Goal: Task Accomplishment & Management: Use online tool/utility

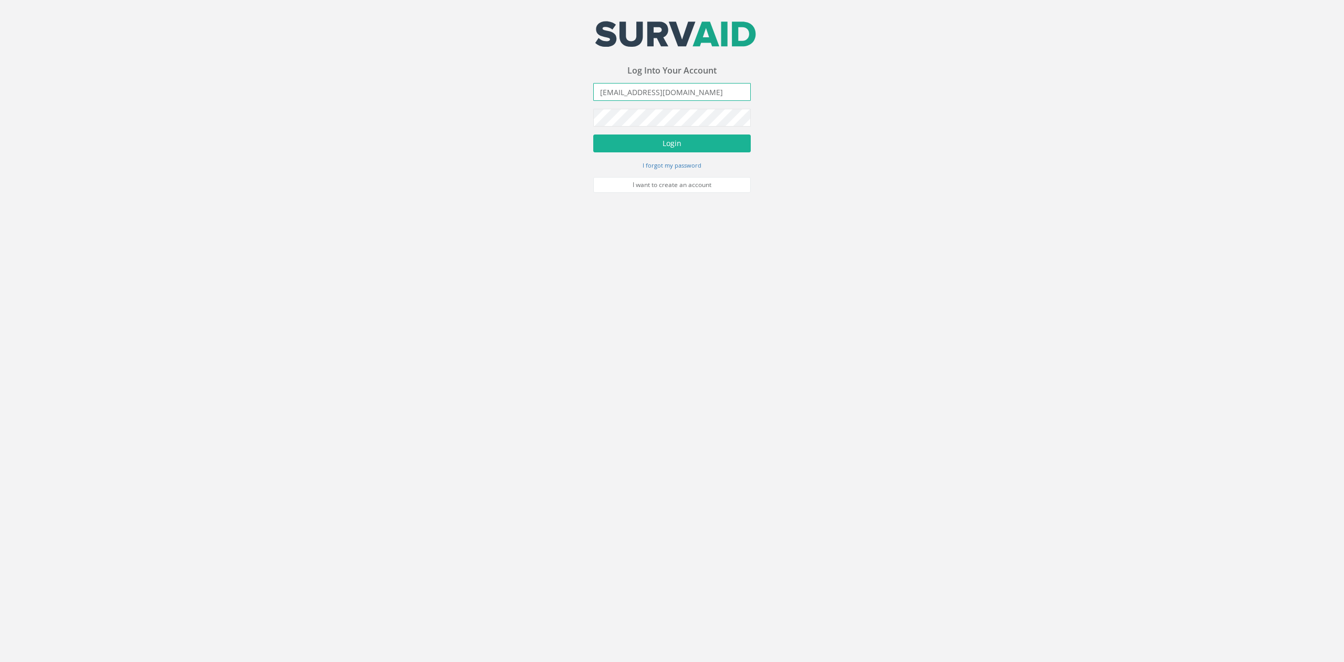
click at [667, 89] on input "[EMAIL_ADDRESS][DOMAIN_NAME]" at bounding box center [672, 92] width 158 height 18
type input "[PERSON_NAME][EMAIL_ADDRESS][PERSON_NAME][DOMAIN_NAME]"
click at [593, 134] on button "Login" at bounding box center [672, 143] width 158 height 18
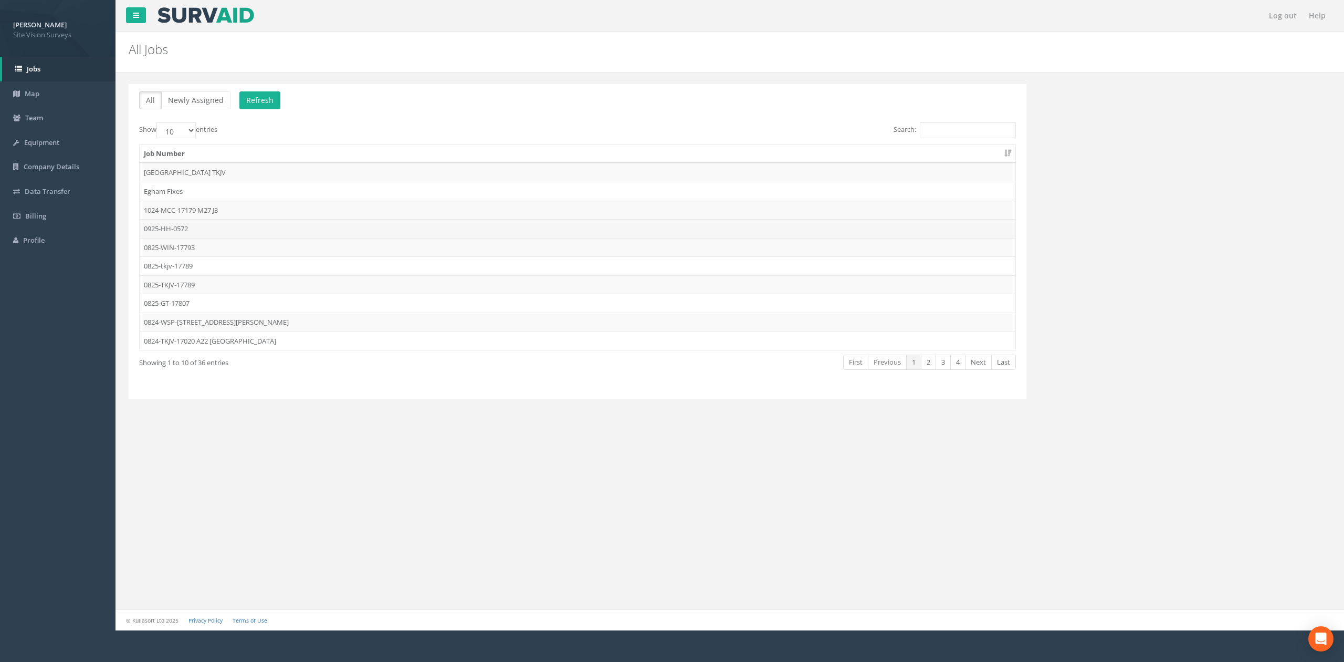
click at [252, 233] on td "0925-HH-0572" at bounding box center [578, 228] width 876 height 19
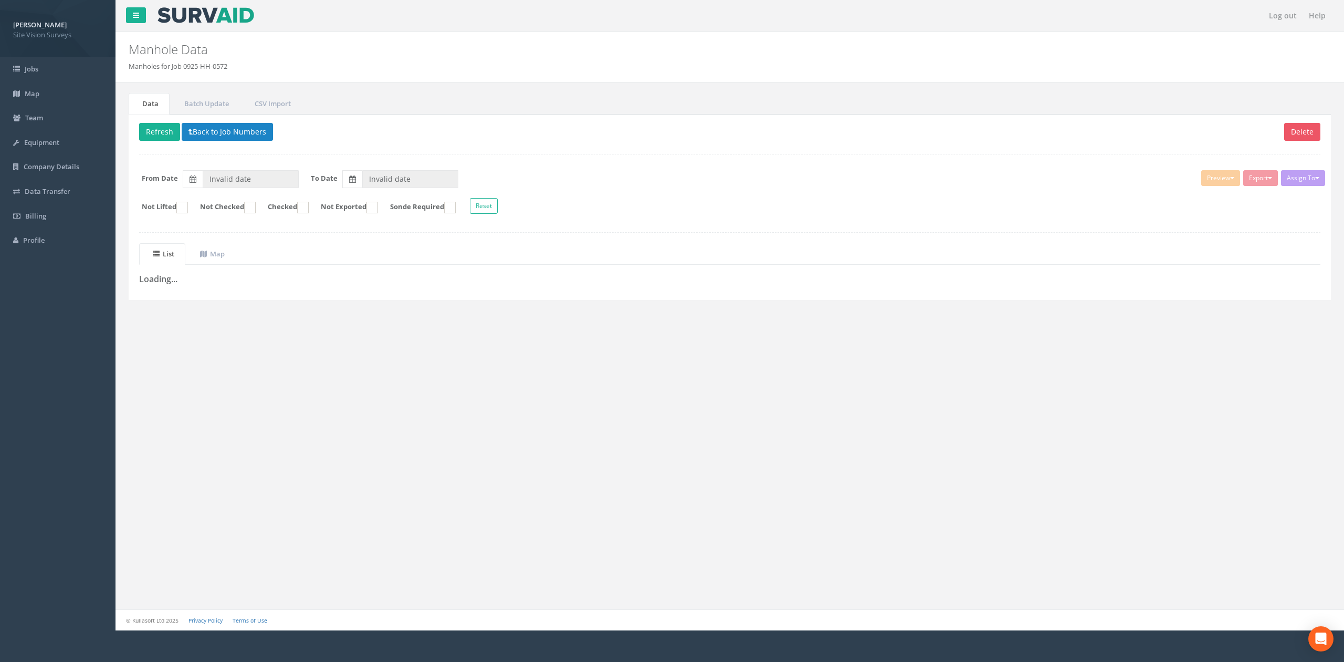
type input "[DATE]"
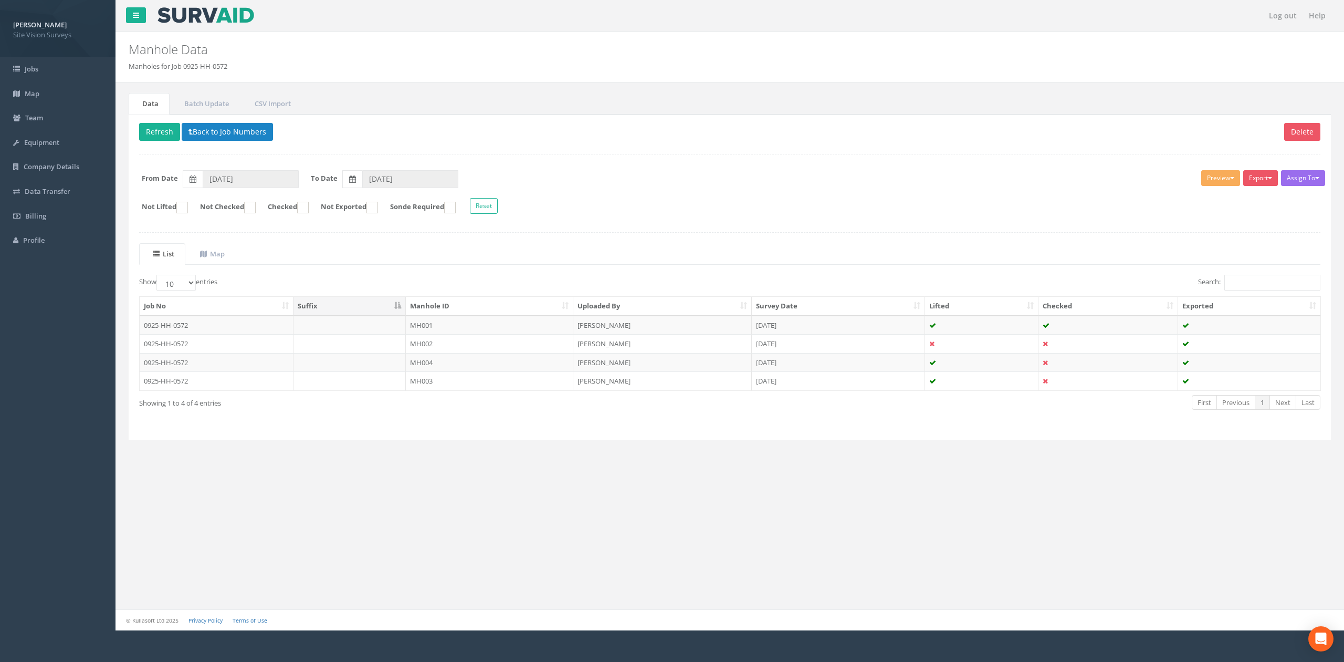
click at [484, 382] on td "MH003" at bounding box center [490, 380] width 168 height 19
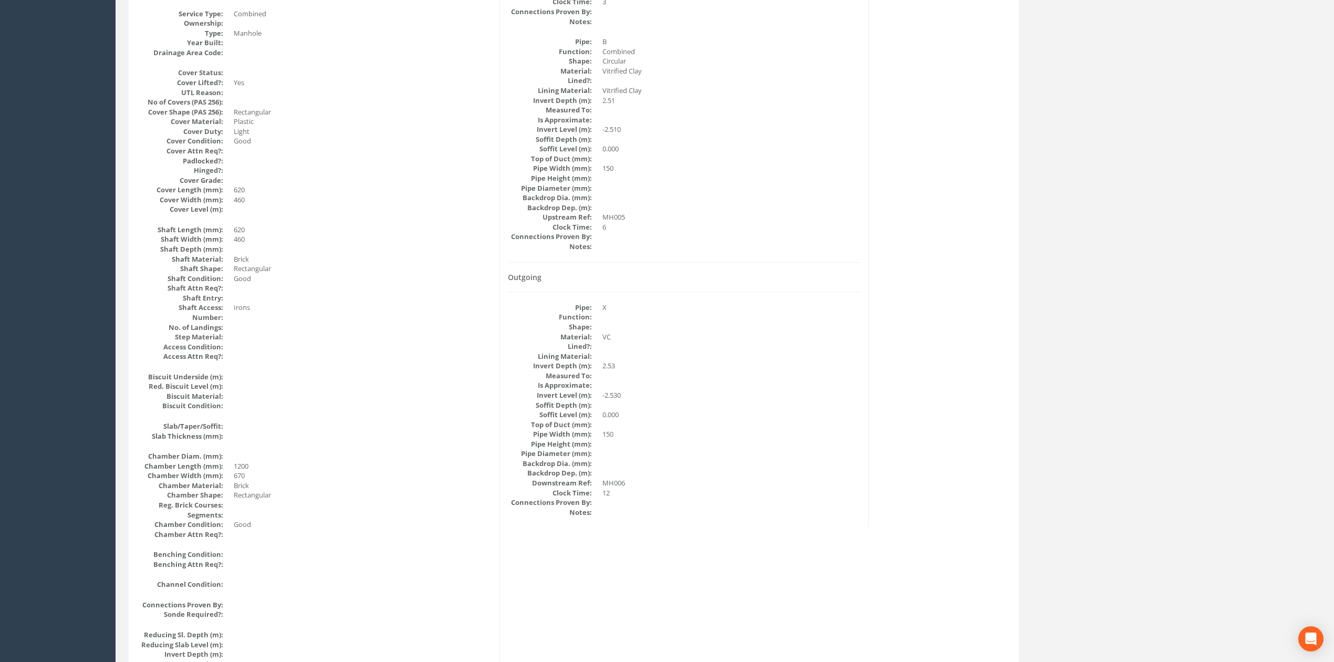
scroll to position [960, 0]
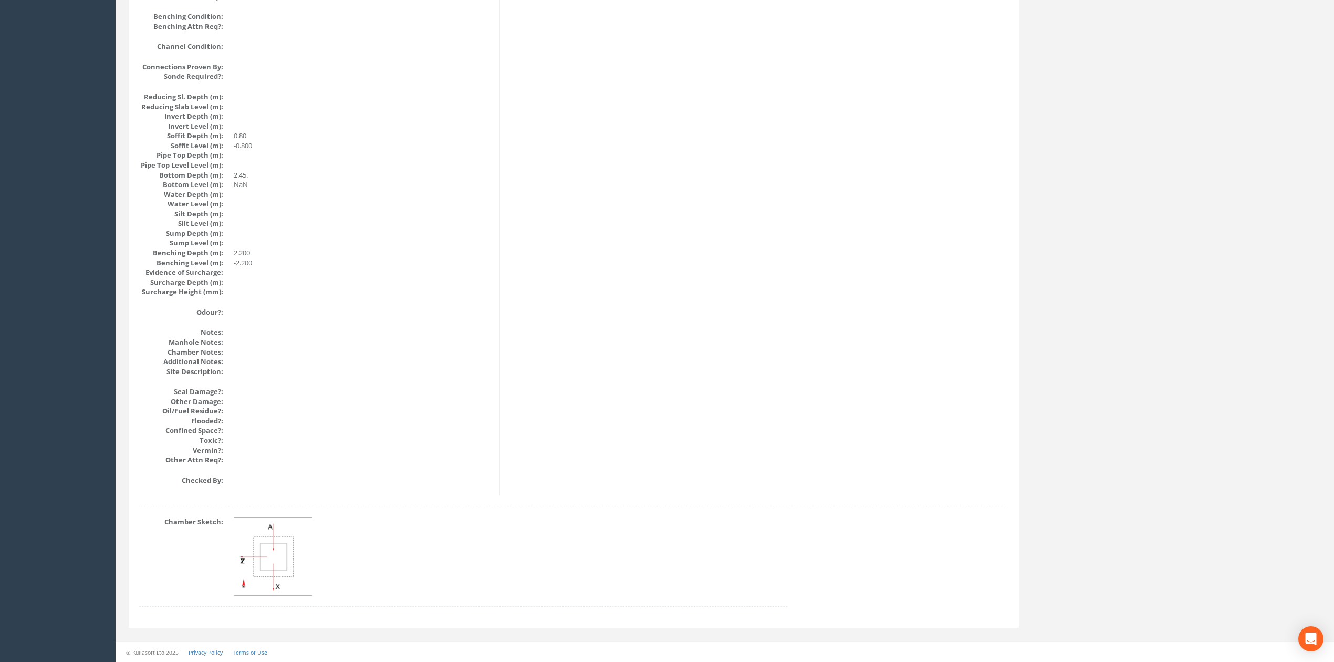
click at [311, 525] on img at bounding box center [273, 556] width 79 height 79
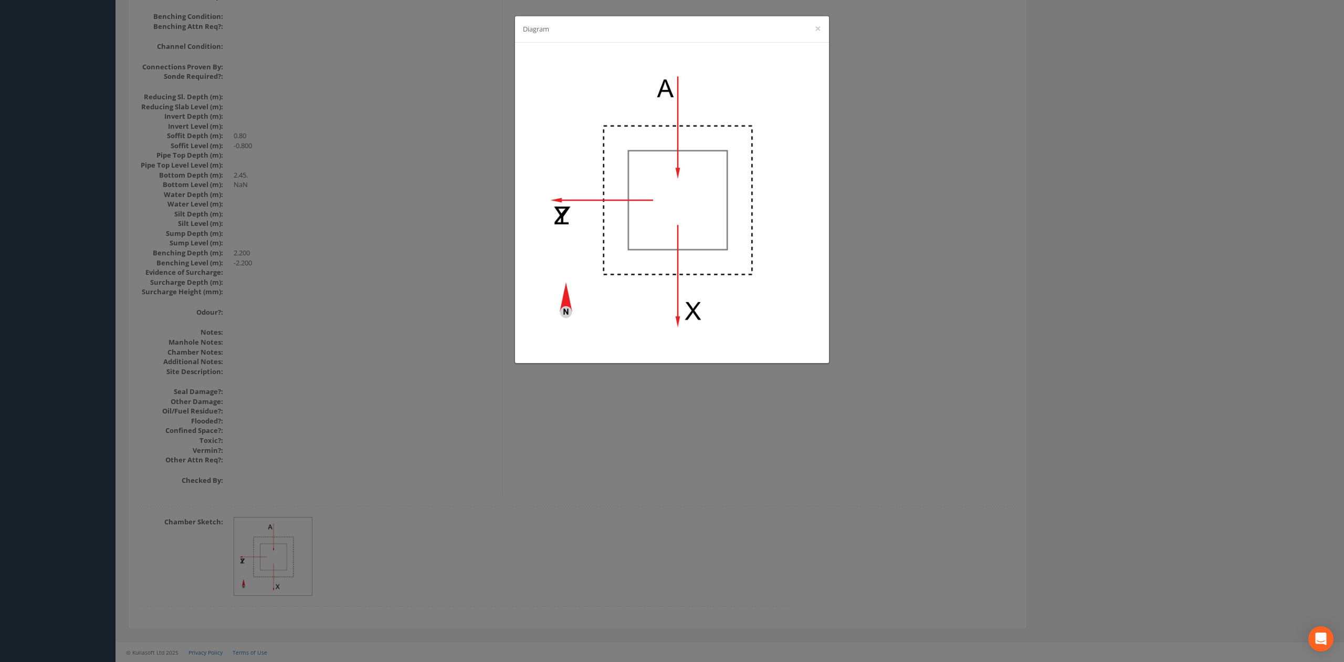
click at [683, 499] on div "Diagram ×" at bounding box center [672, 331] width 1344 height 662
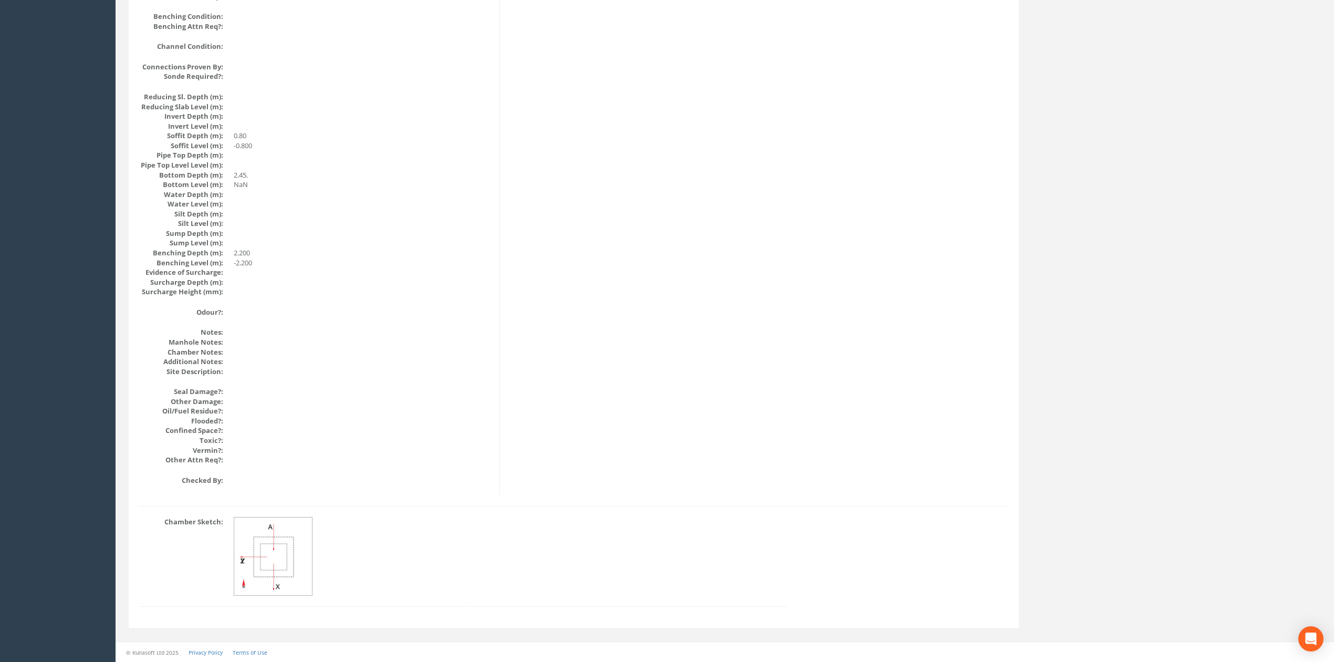
click at [281, 578] on img at bounding box center [273, 556] width 79 height 79
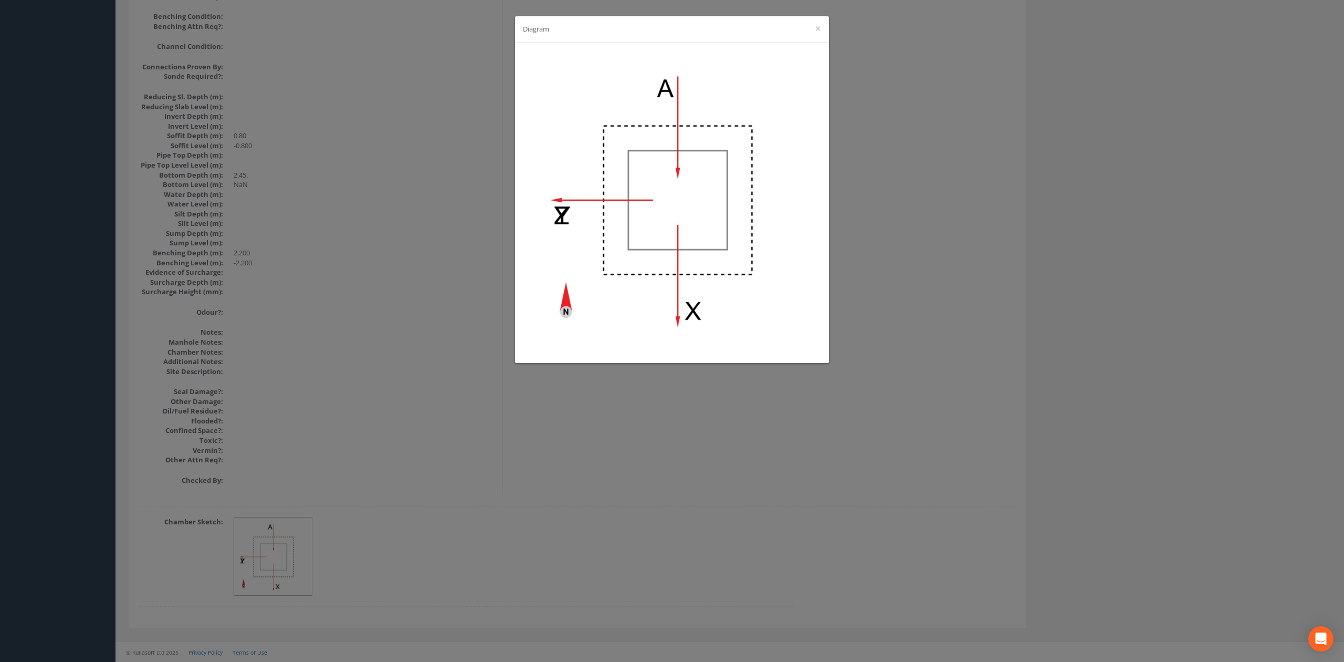
click at [538, 495] on div "Diagram ×" at bounding box center [672, 331] width 1344 height 662
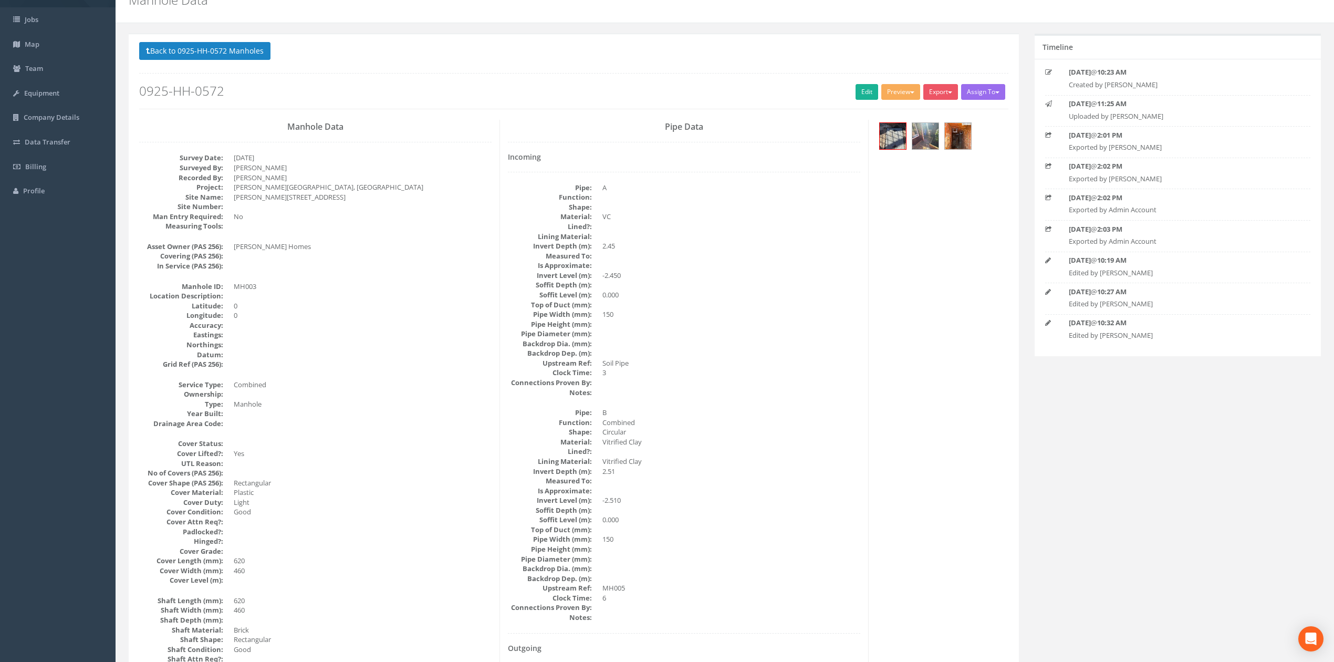
scroll to position [0, 0]
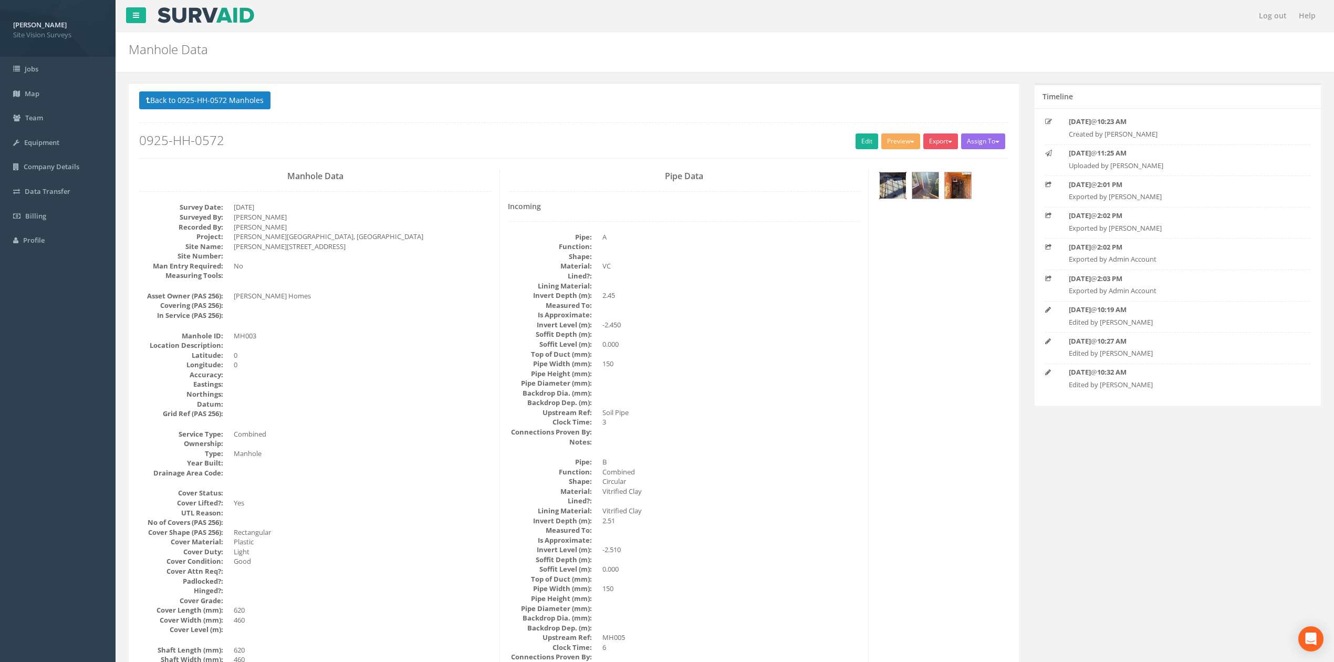
click at [897, 194] on img at bounding box center [893, 185] width 26 height 26
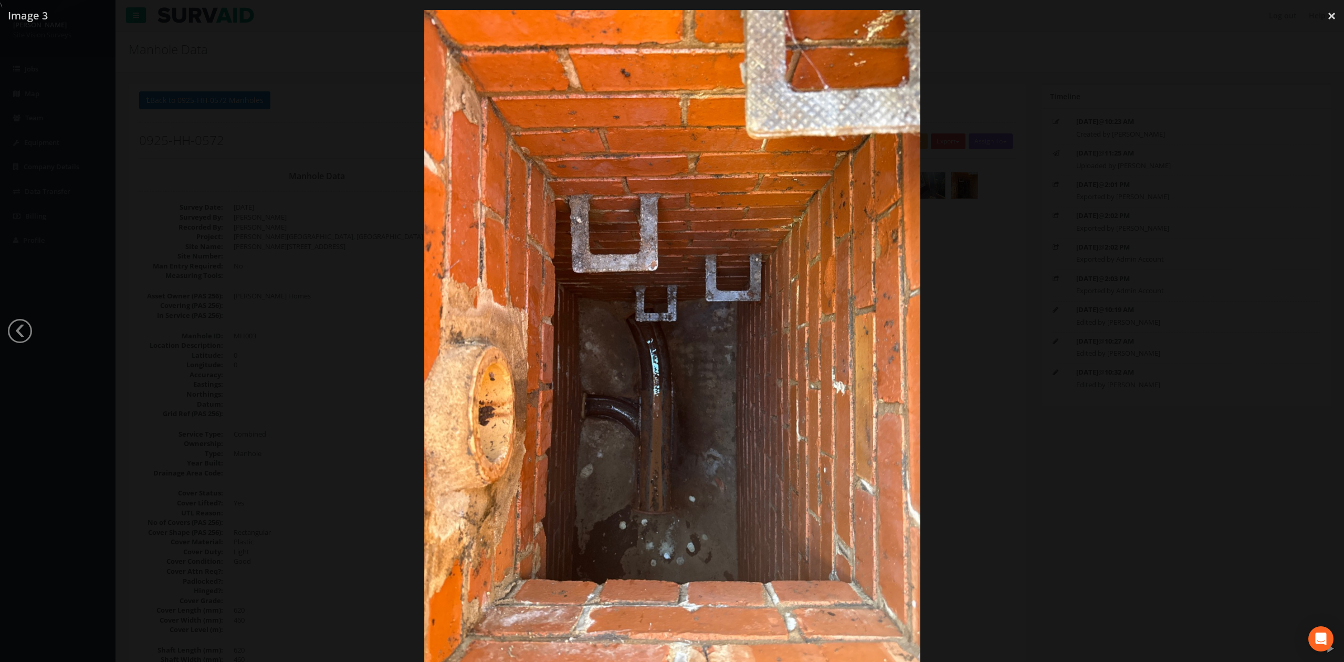
click at [219, 160] on div at bounding box center [672, 341] width 1344 height 662
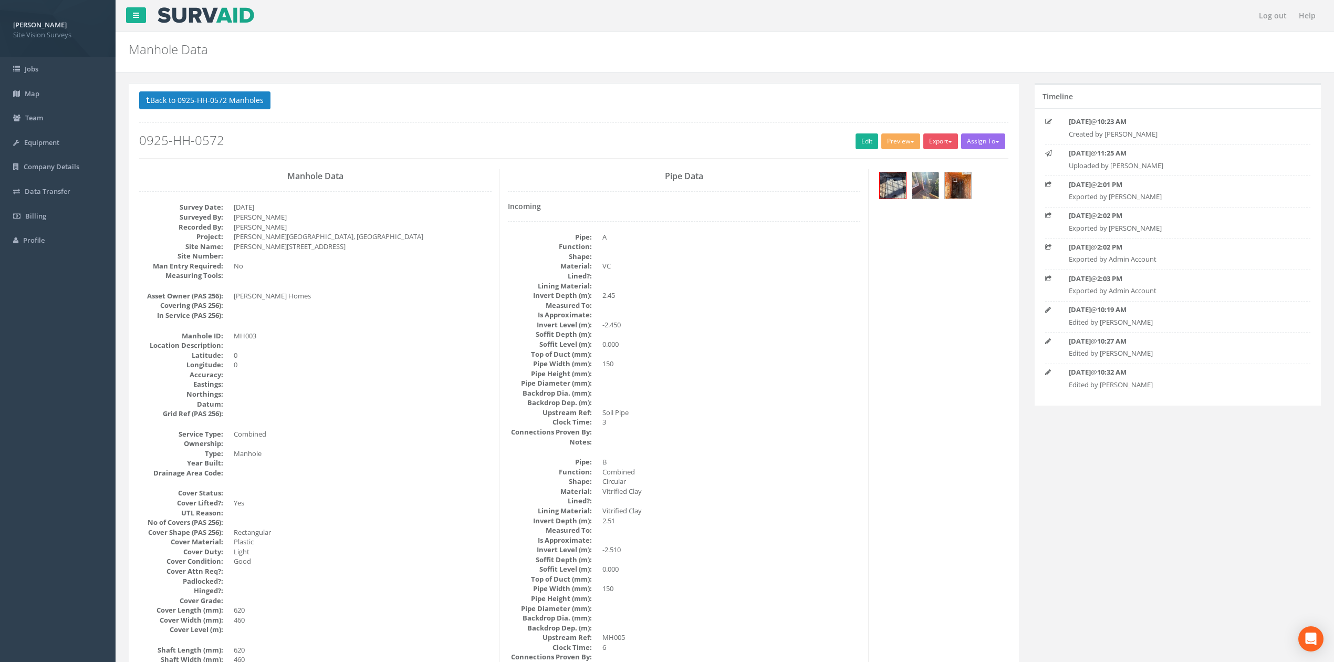
click at [208, 118] on div "Back to 0925-HH-0572 Manholes Back to Map Assign To No Companies Added Export S…" at bounding box center [573, 124] width 869 height 67
click at [204, 108] on button "Back to 0925-HH-0572 Manholes" at bounding box center [204, 100] width 131 height 18
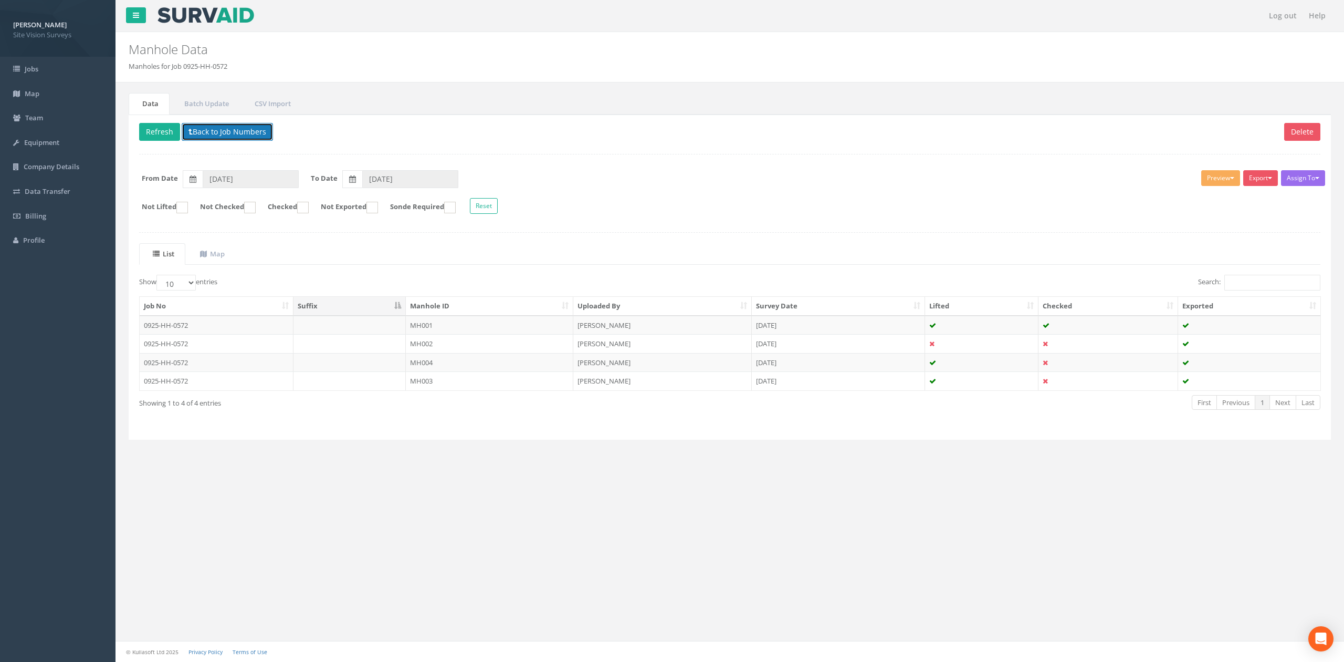
click at [221, 137] on button "Back to Job Numbers" at bounding box center [227, 132] width 91 height 18
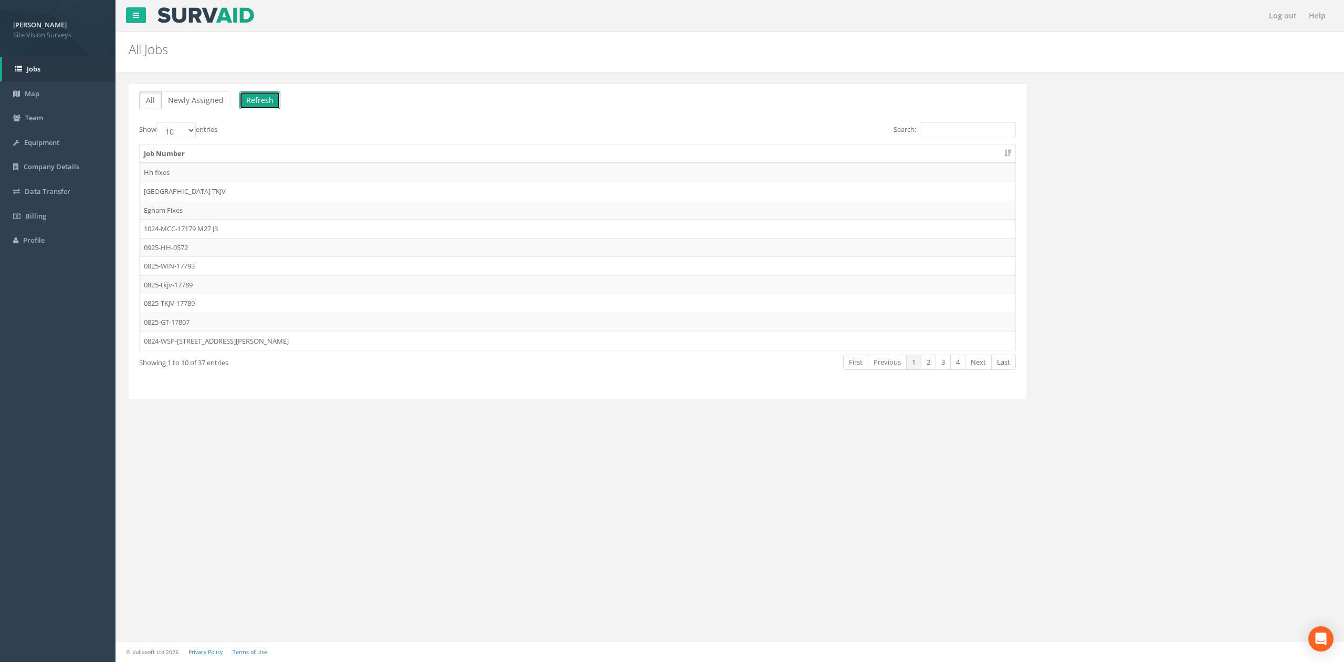
click at [258, 98] on button "Refresh" at bounding box center [259, 100] width 41 height 18
click at [258, 97] on button "Refresh" at bounding box center [259, 100] width 41 height 18
click at [180, 177] on td "Hh fixes" at bounding box center [578, 172] width 876 height 19
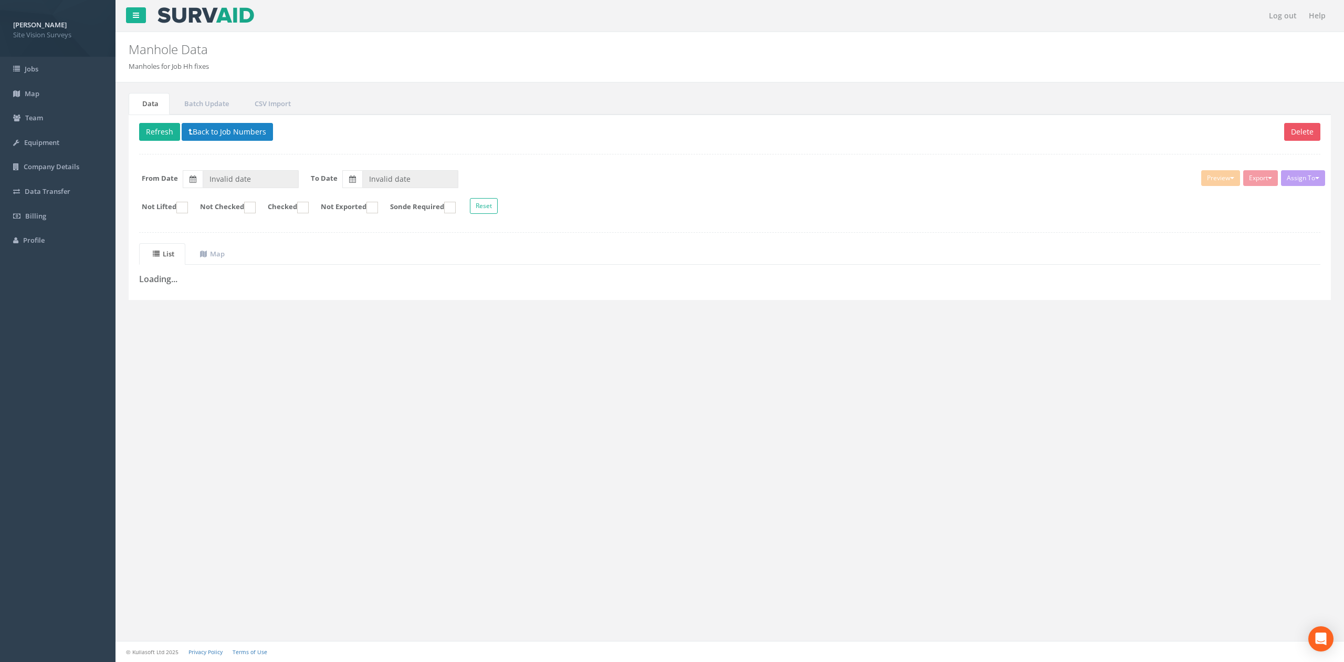
type input "[DATE]"
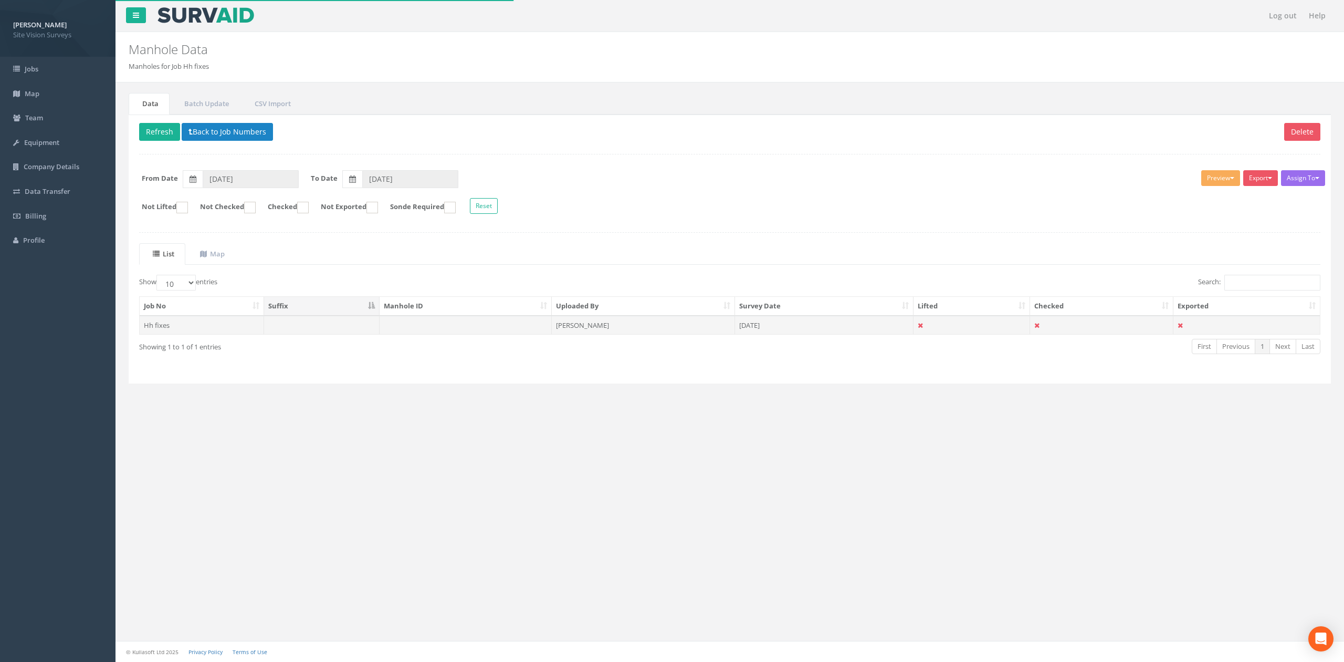
click at [381, 331] on td at bounding box center [466, 325] width 172 height 19
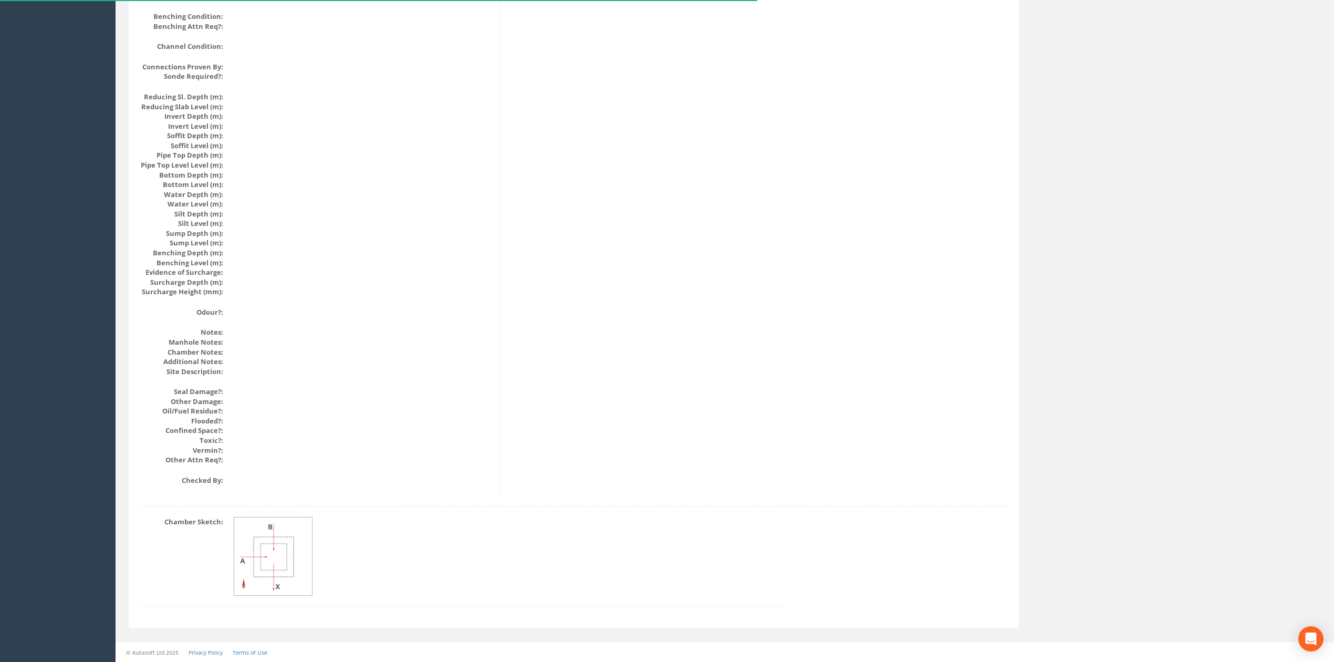
scroll to position [960, 0]
click at [303, 551] on img at bounding box center [273, 556] width 79 height 79
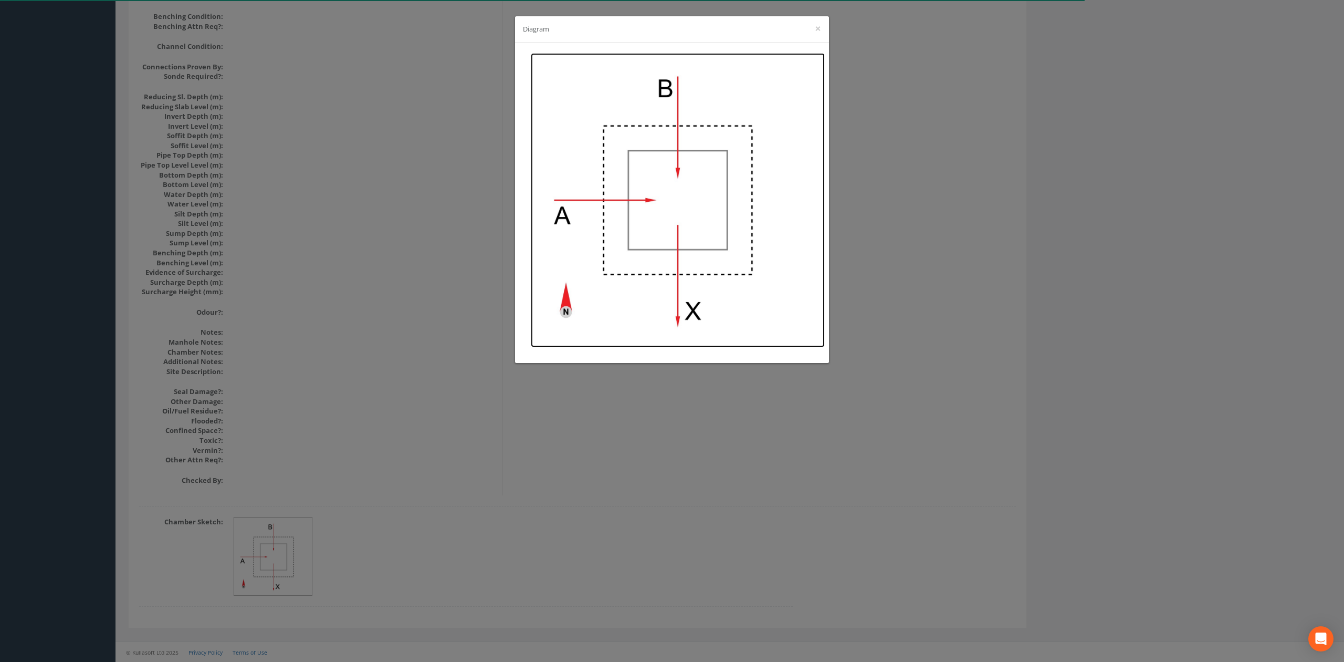
drag, startPoint x: 673, startPoint y: 159, endPoint x: 642, endPoint y: 164, distance: 32.0
click at [642, 164] on img at bounding box center [678, 200] width 294 height 294
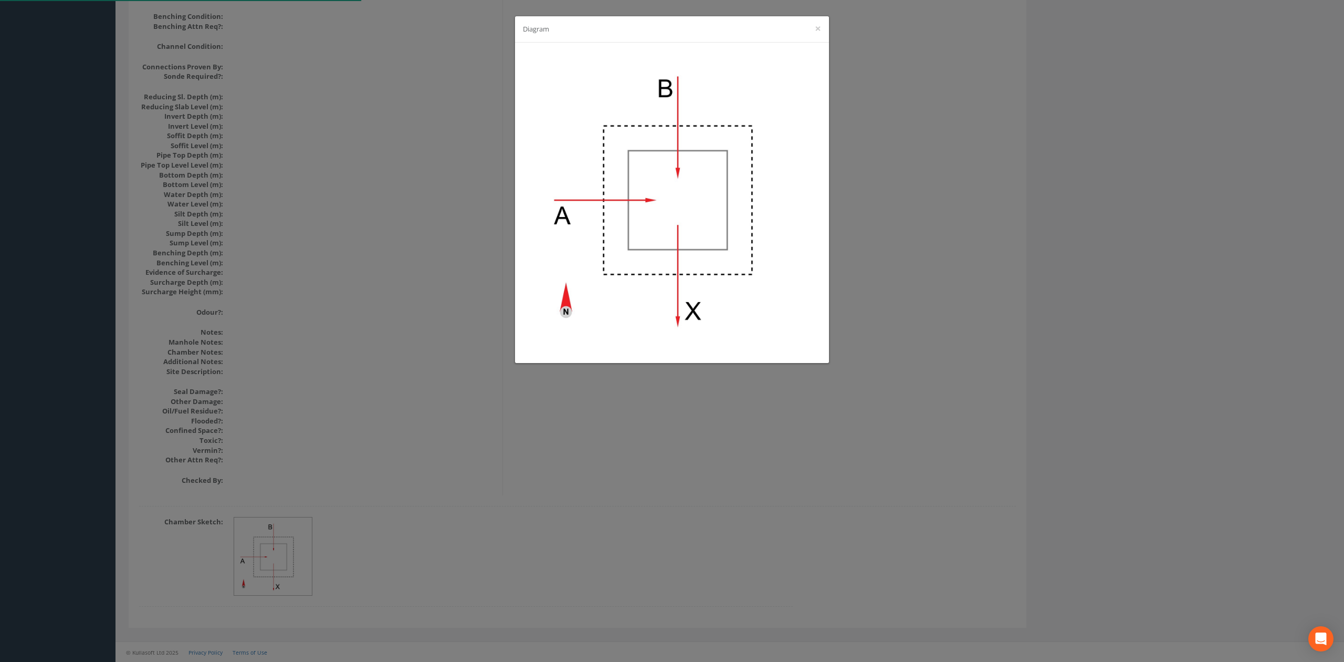
drag, startPoint x: 370, startPoint y: 274, endPoint x: 372, endPoint y: 289, distance: 14.9
click at [370, 274] on div "Diagram ×" at bounding box center [672, 331] width 1344 height 662
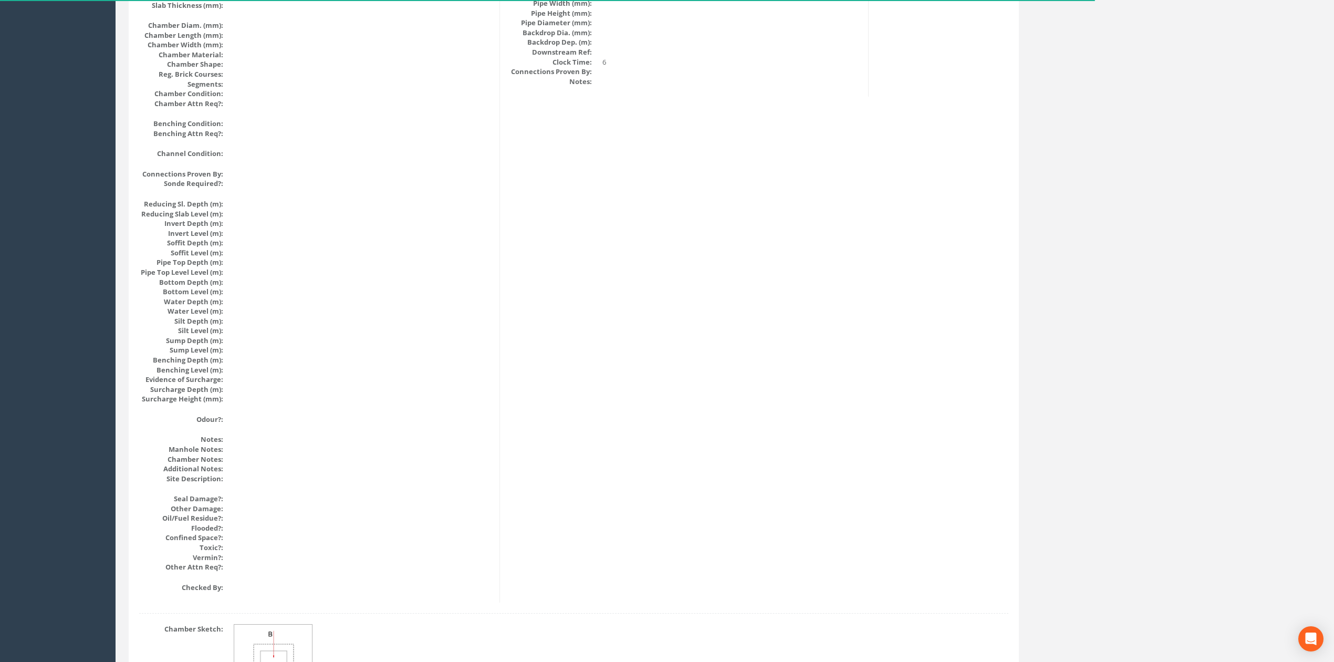
scroll to position [0, 0]
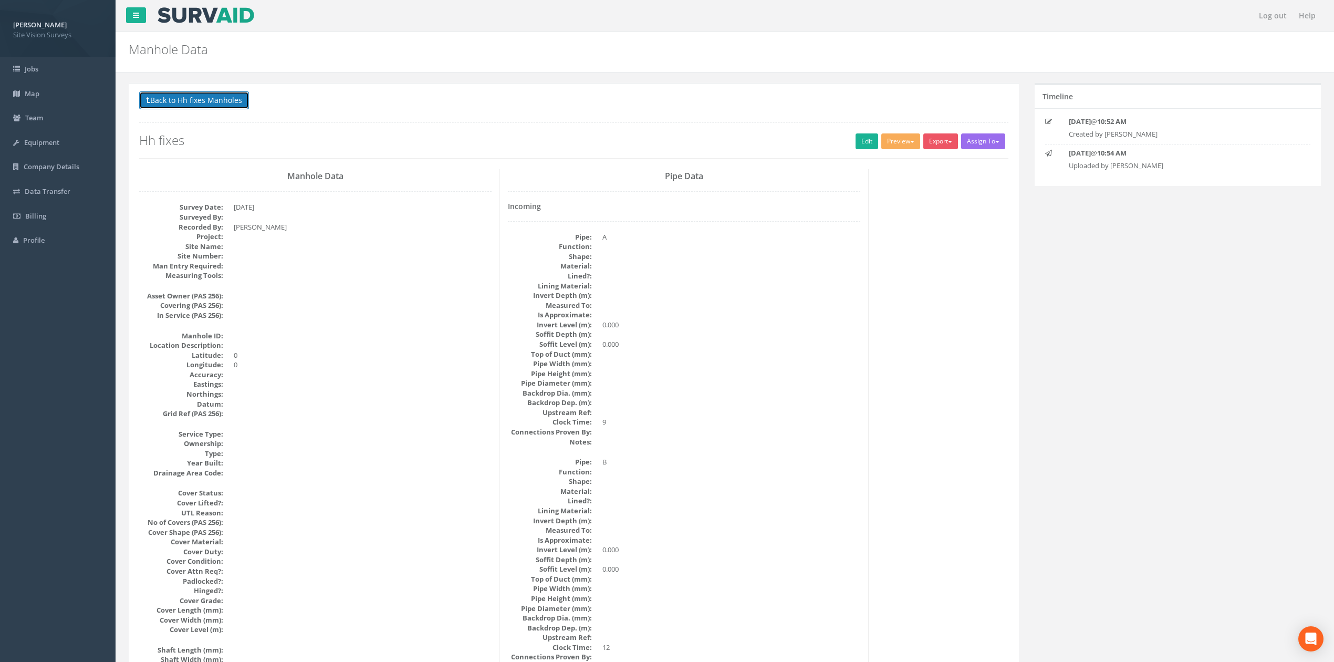
click at [214, 104] on button "Back to Hh fixes Manholes" at bounding box center [194, 100] width 110 height 18
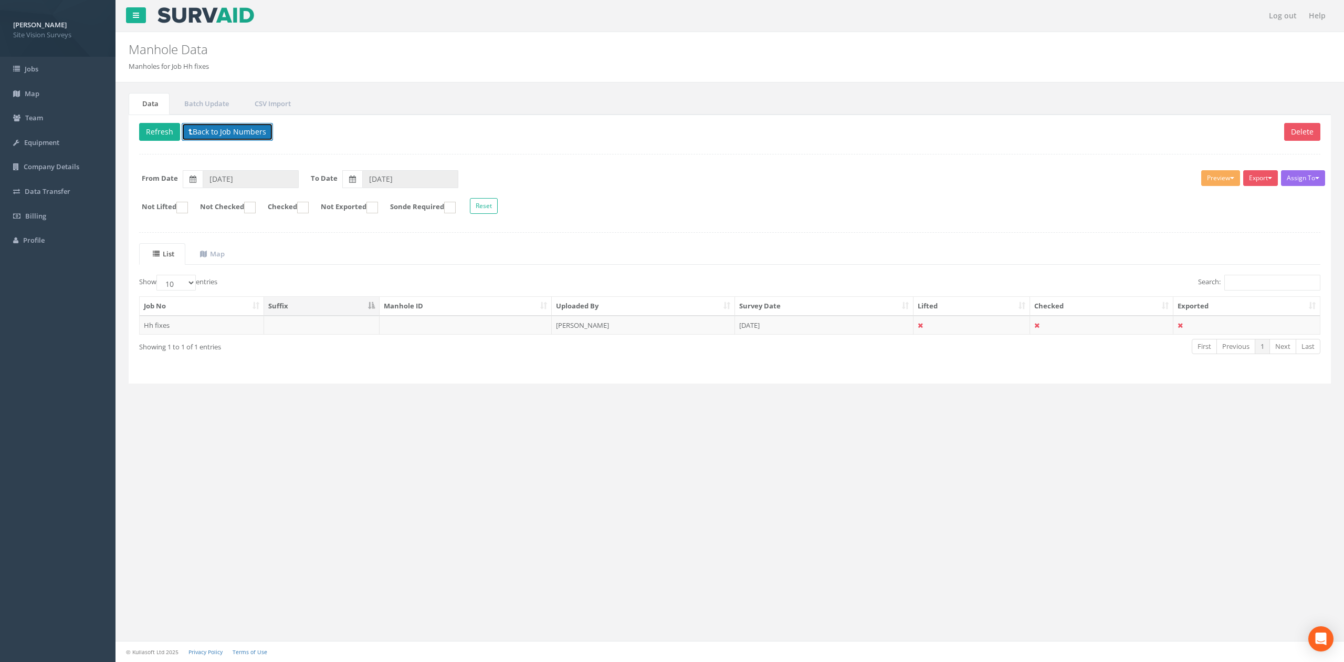
click at [215, 133] on button "Back to Job Numbers" at bounding box center [227, 132] width 91 height 18
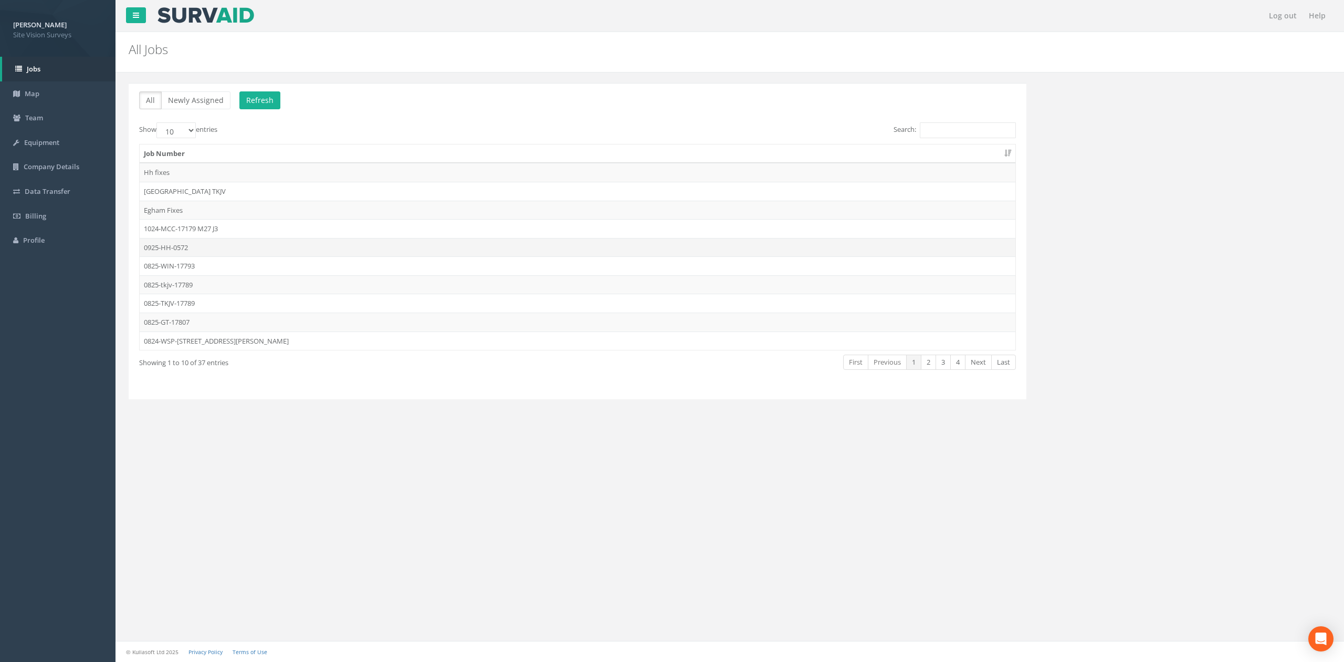
click at [181, 246] on td "0925-HH-0572" at bounding box center [578, 247] width 876 height 19
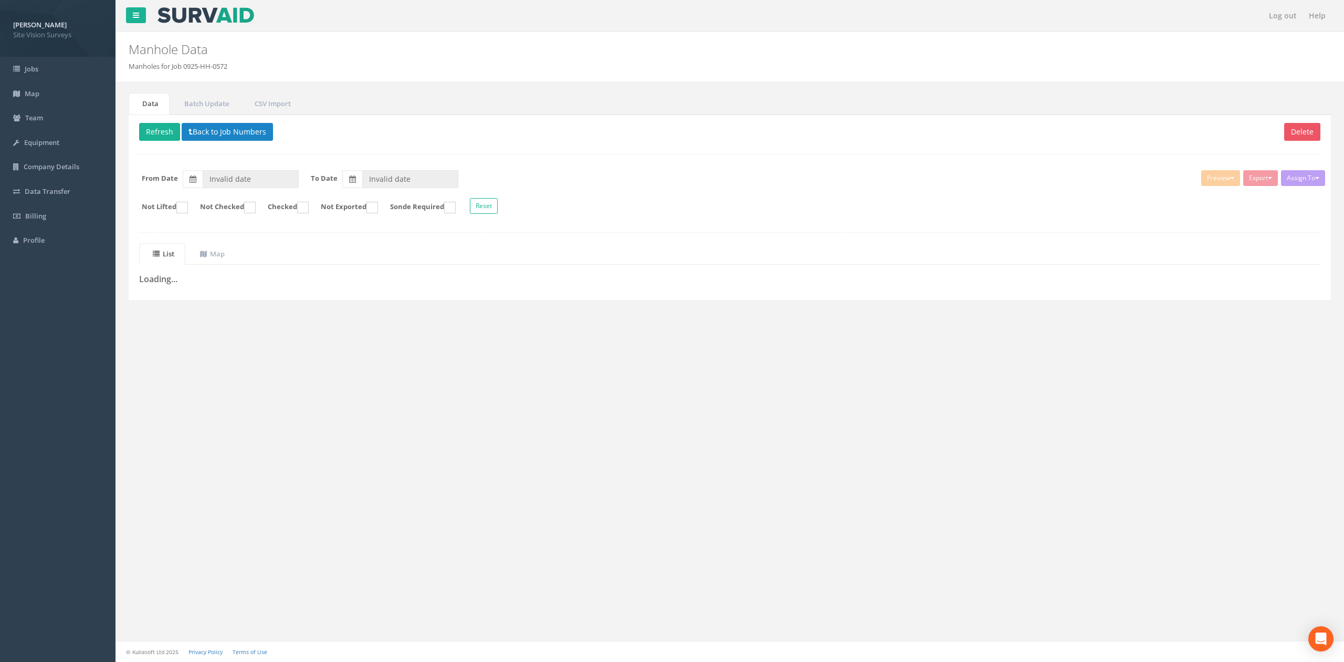
type input "[DATE]"
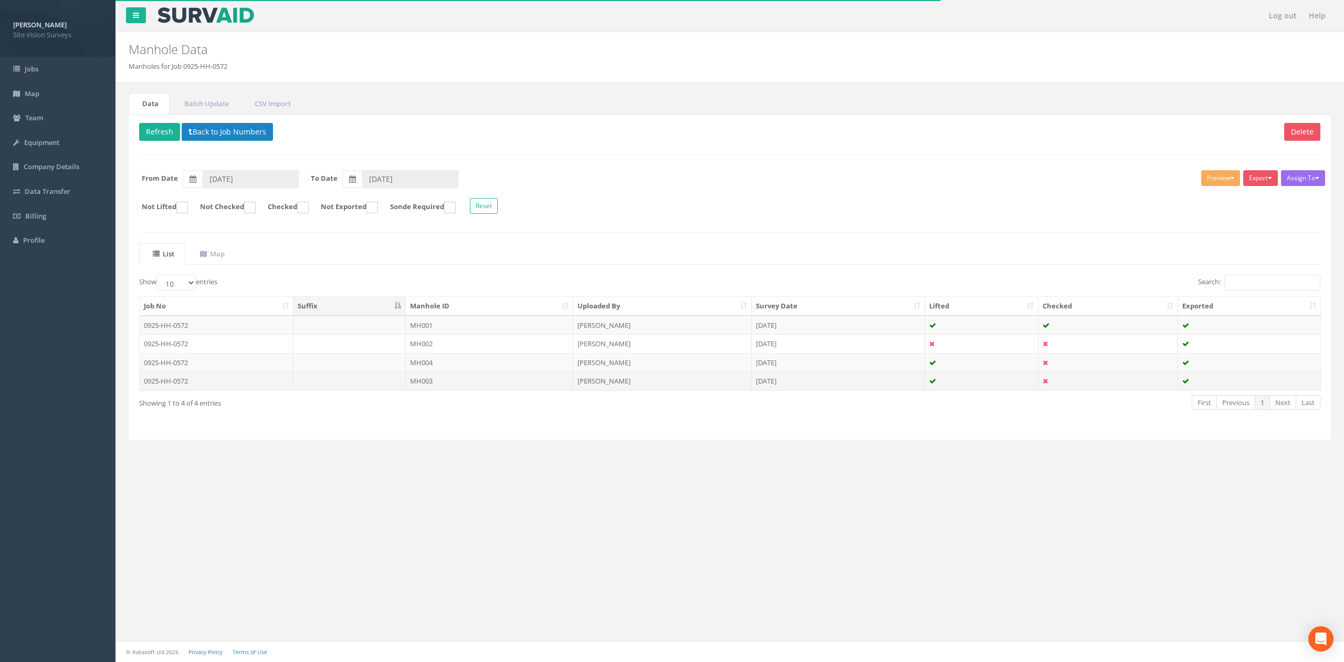
click at [444, 390] on td "MH003" at bounding box center [490, 380] width 168 height 19
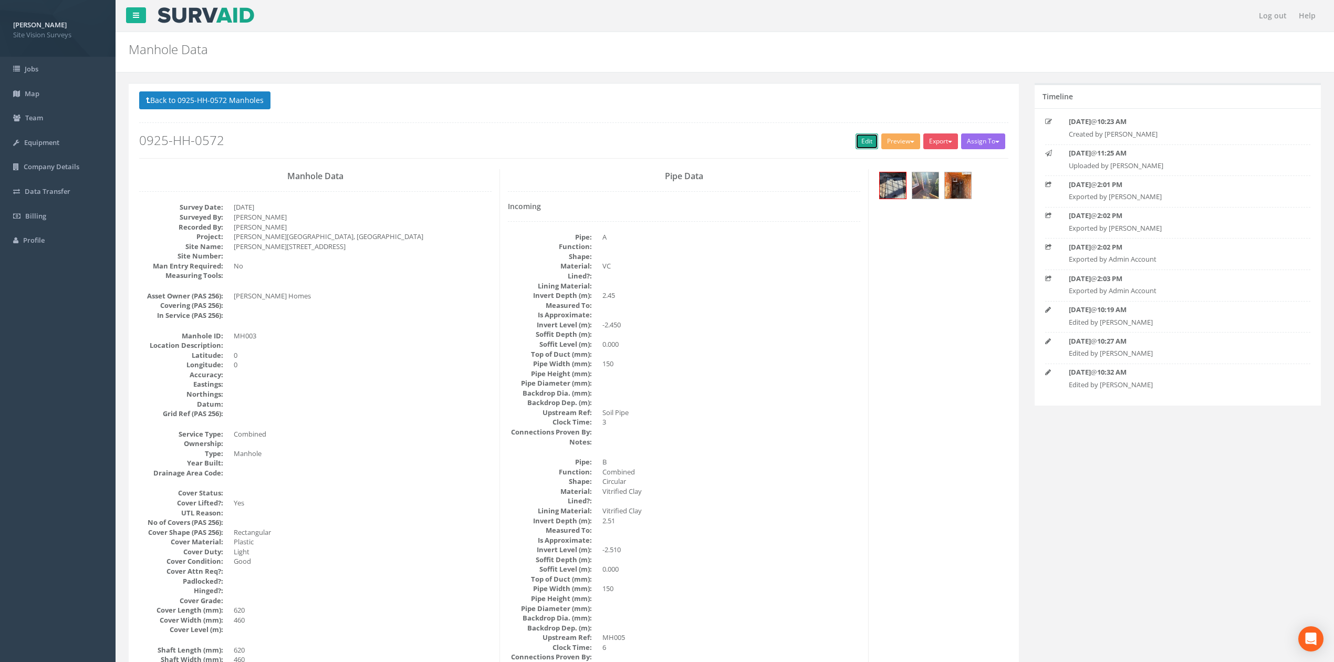
click at [855, 143] on link "Edit" at bounding box center [866, 141] width 23 height 16
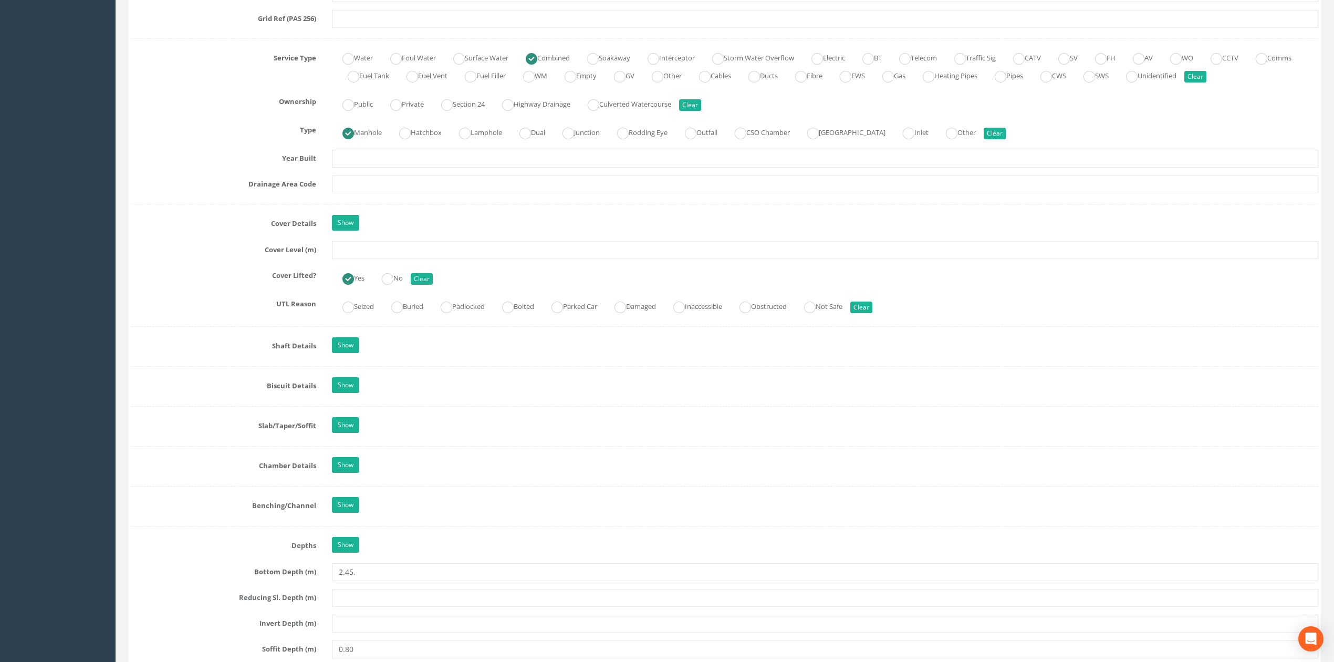
scroll to position [2117, 0]
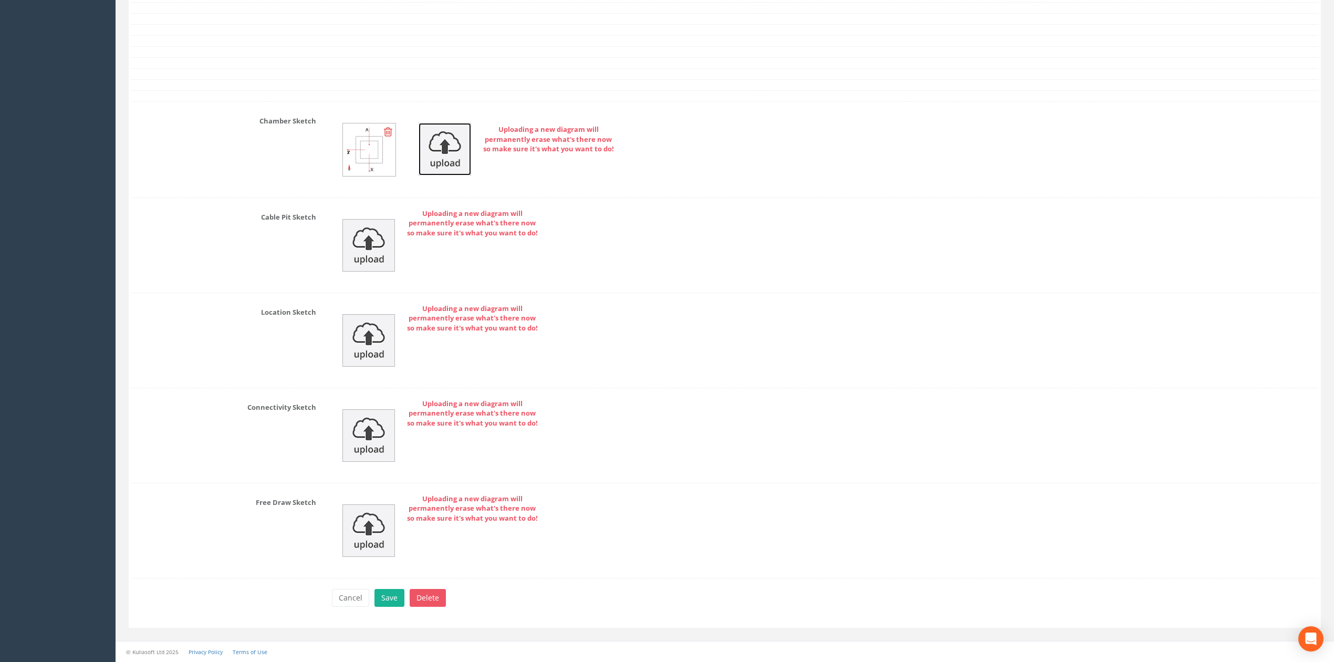
click at [437, 156] on img at bounding box center [444, 149] width 53 height 53
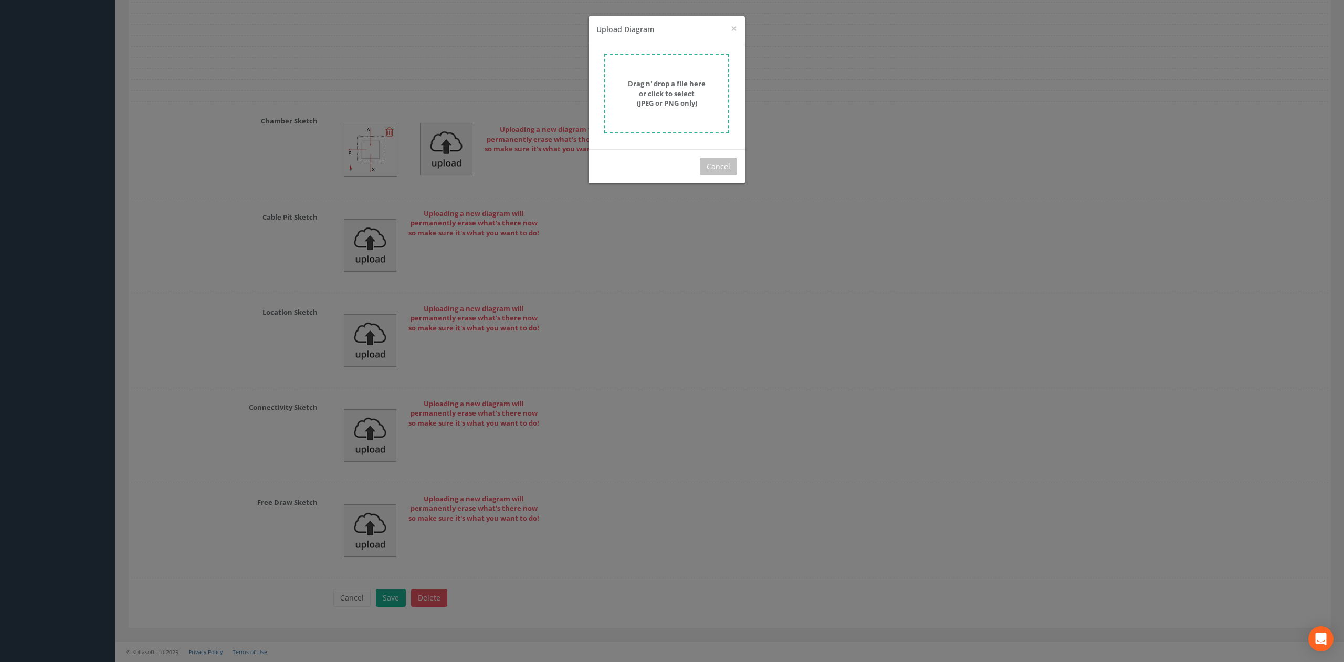
click at [641, 91] on strong "Drag n' drop a file here or click to select (JPEG or PNG only)" at bounding box center [667, 93] width 78 height 29
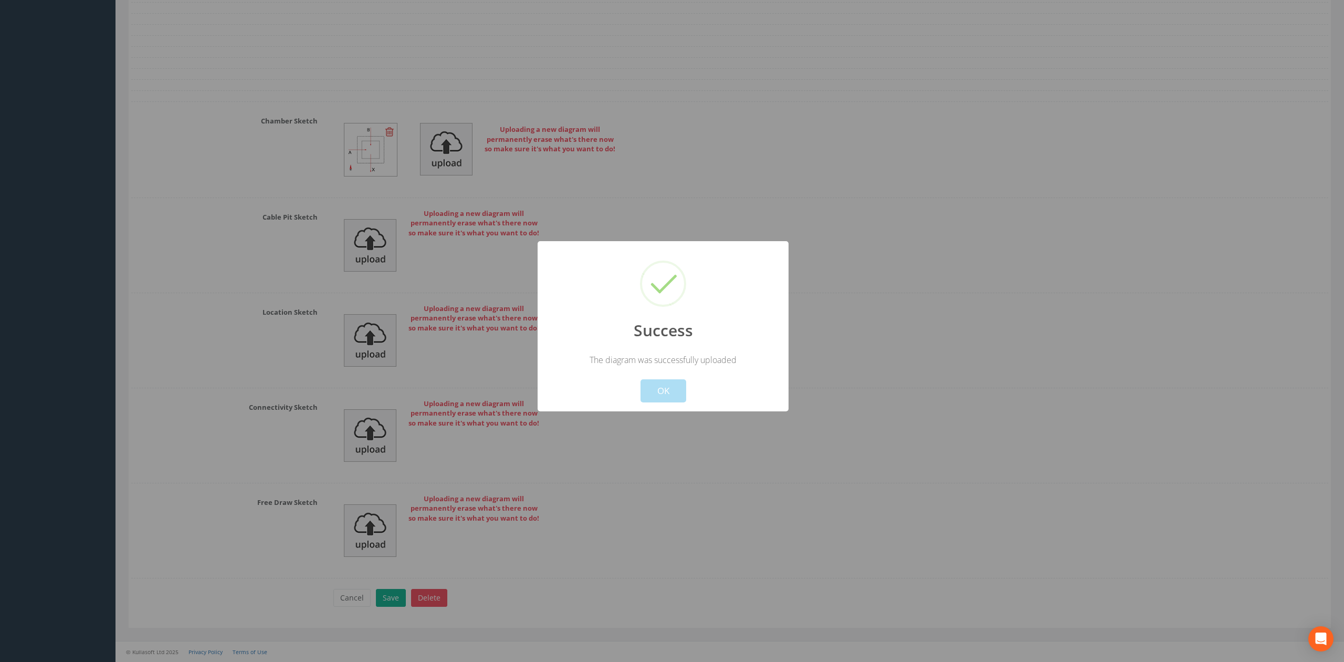
drag, startPoint x: 674, startPoint y: 385, endPoint x: 660, endPoint y: 393, distance: 16.5
click at [673, 385] on button "OK" at bounding box center [664, 390] width 46 height 23
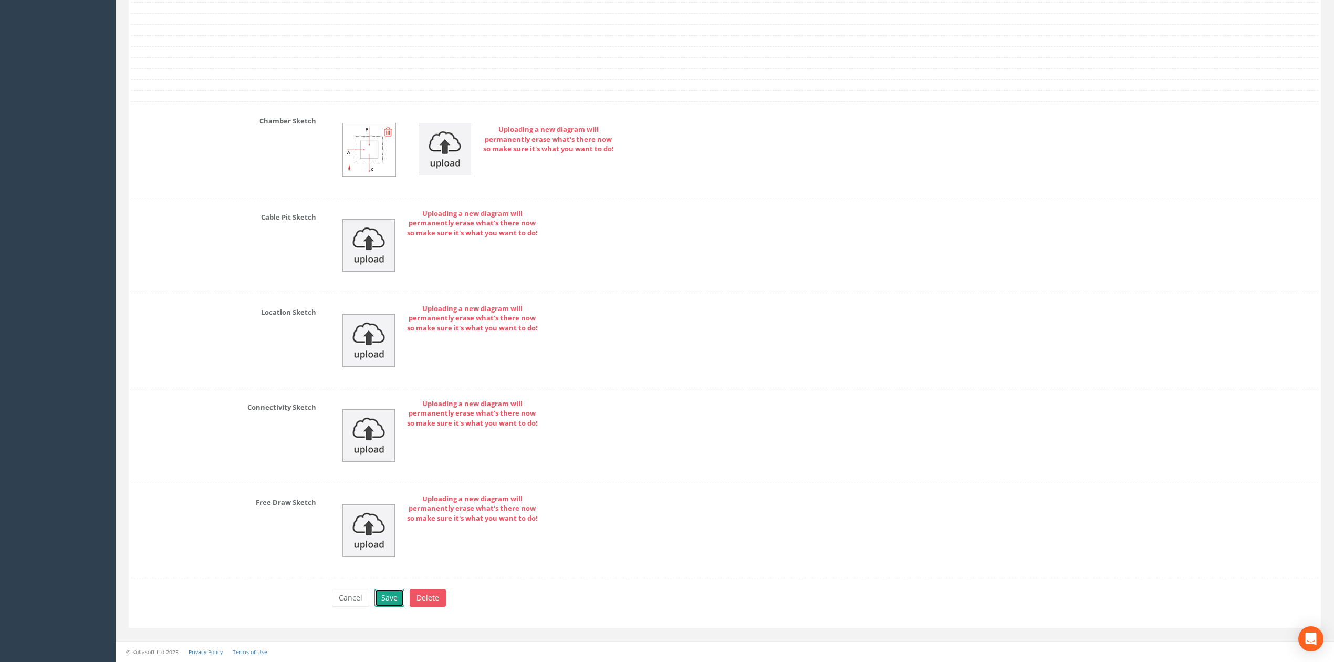
click at [385, 598] on button "Save" at bounding box center [389, 598] width 30 height 18
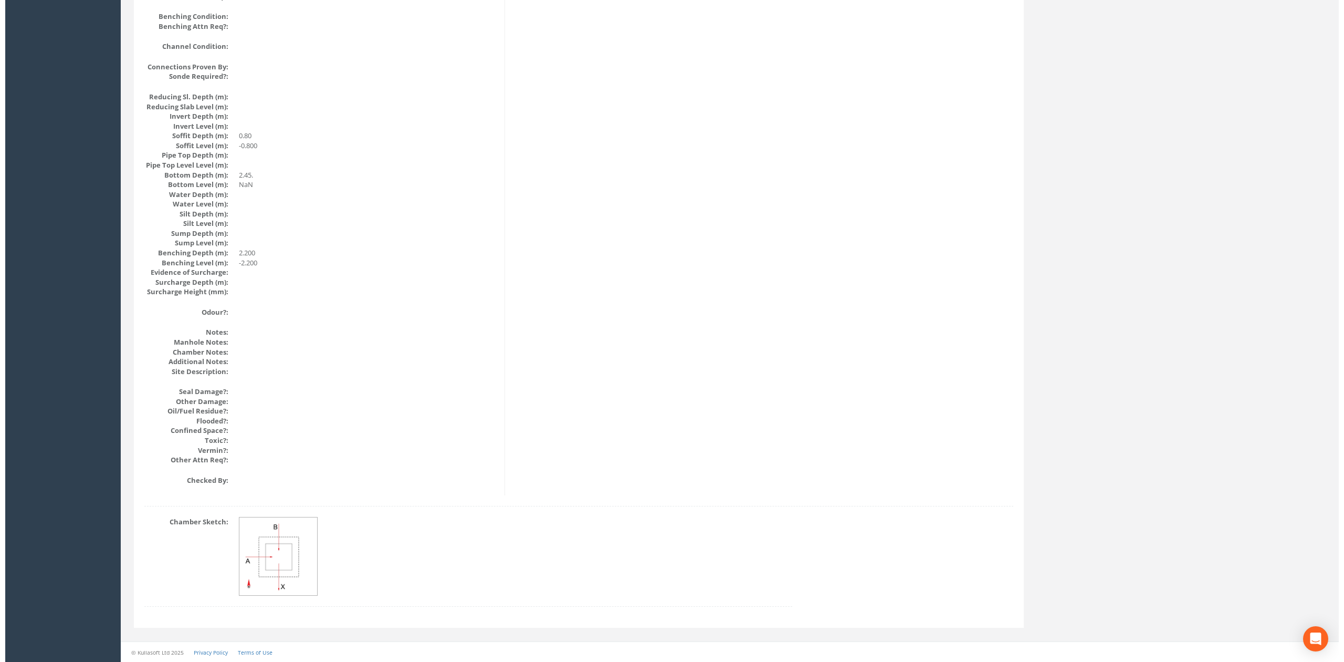
scroll to position [0, 0]
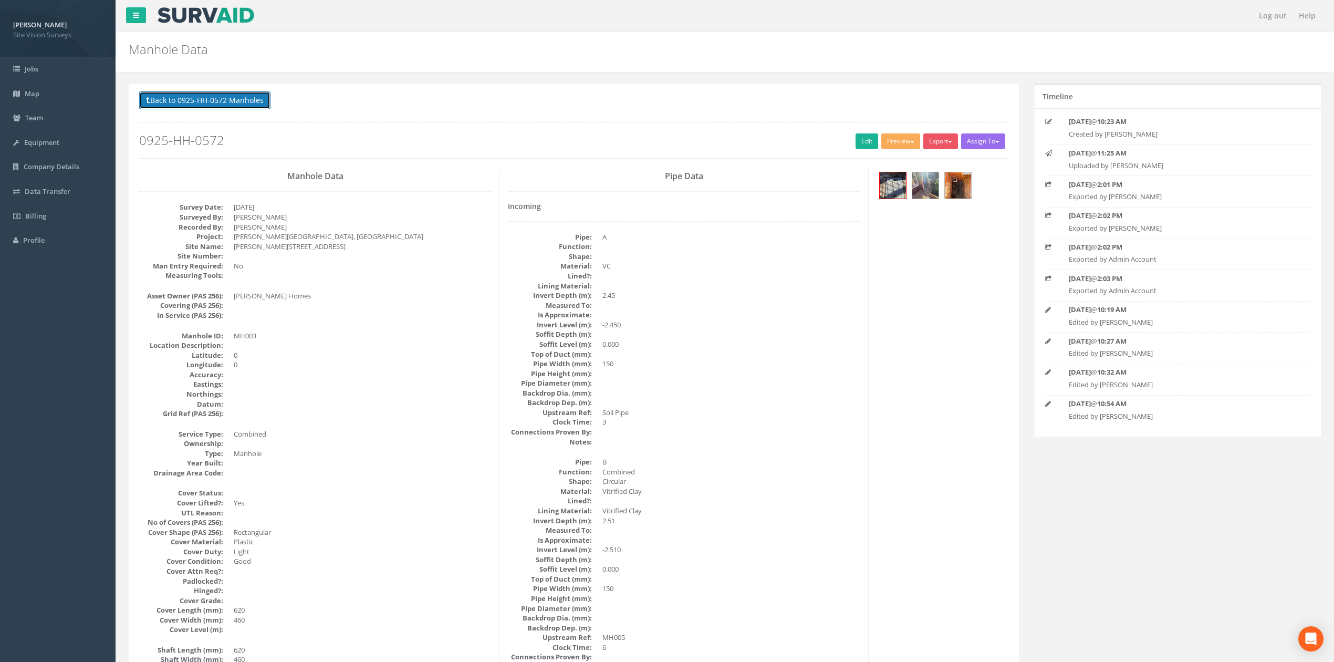
click at [246, 107] on button "Back to 0925-HH-0572 Manholes" at bounding box center [204, 100] width 131 height 18
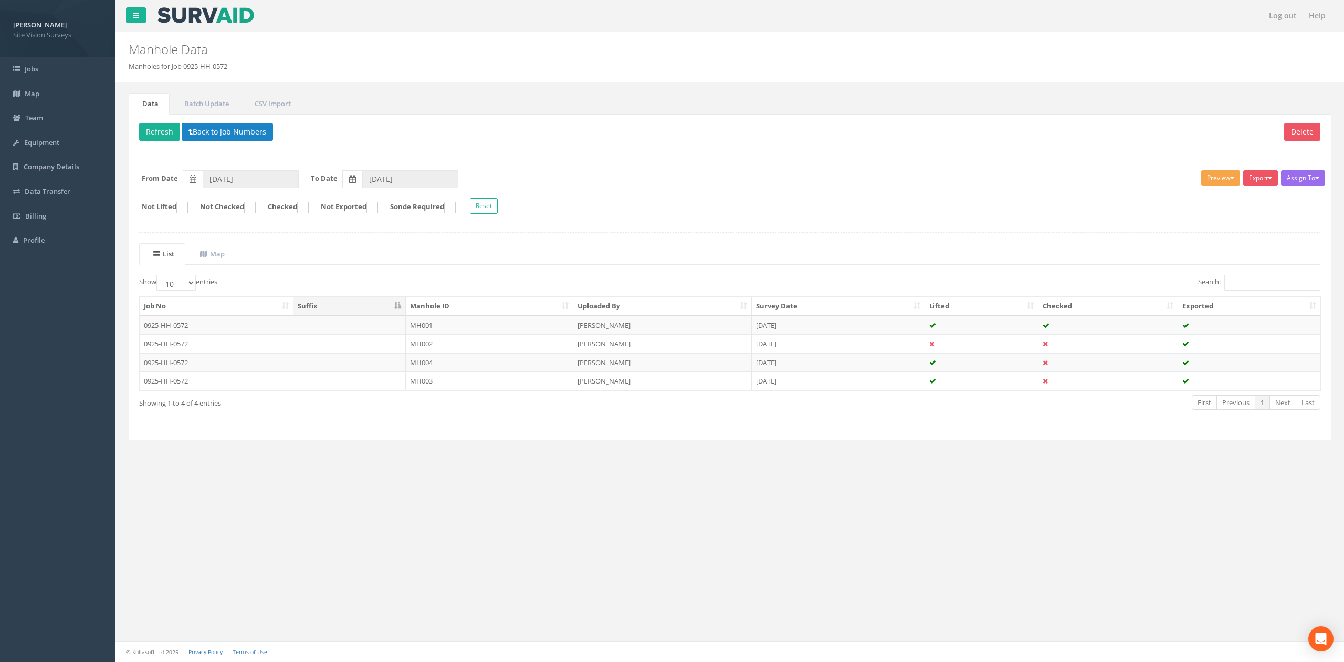
click at [1219, 175] on button "Preview" at bounding box center [1220, 178] width 39 height 16
click at [1002, 202] on form "Not Lifted Not Checked Checked Not Exported Sonde Required Reset" at bounding box center [729, 207] width 1197 height 18
